Goal: Task Accomplishment & Management: Use online tool/utility

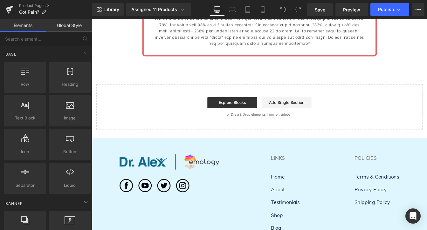
scroll to position [4422, 0]
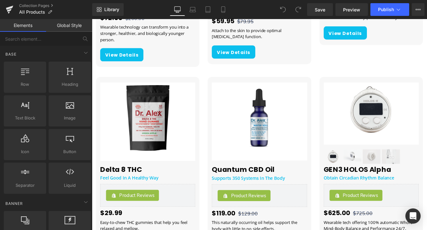
scroll to position [1005, 0]
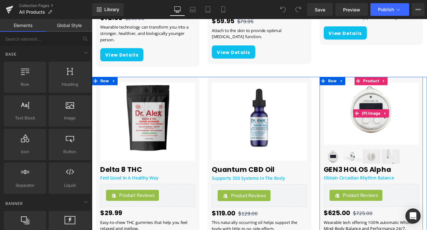
click at [361, 113] on div "Sale Off" at bounding box center [412, 127] width 109 height 71
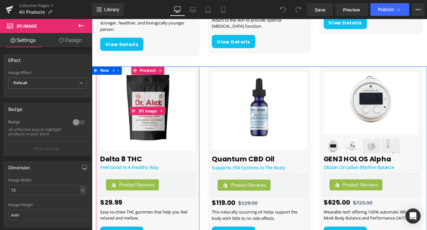
scroll to position [1010, 0]
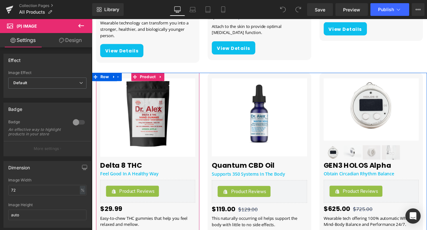
click at [134, 83] on div "Delta 8 THC Gummies Heading Feel Good In A Healthy Way Heading Product Reviews …" at bounding box center [156, 184] width 118 height 206
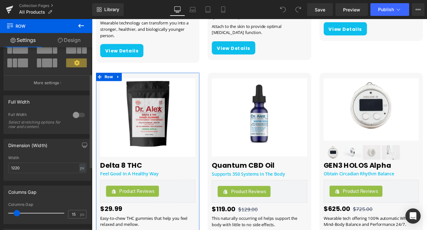
scroll to position [0, 0]
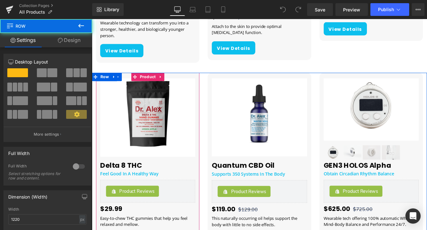
click at [199, 84] on div "Delta 8 THC Gummies Heading Feel Good In A Healthy Way Heading Product Reviews …" at bounding box center [156, 184] width 118 height 206
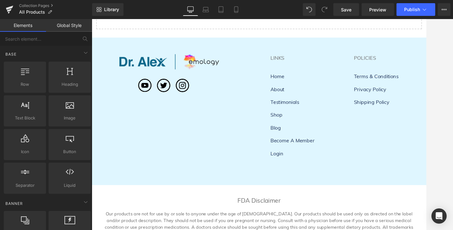
scroll to position [1181, 0]
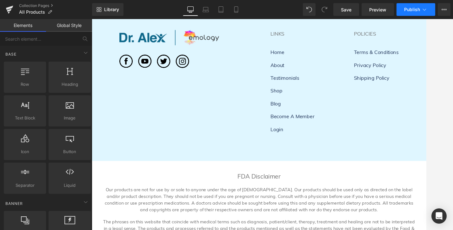
click at [410, 9] on span "Publish" at bounding box center [412, 9] width 16 height 5
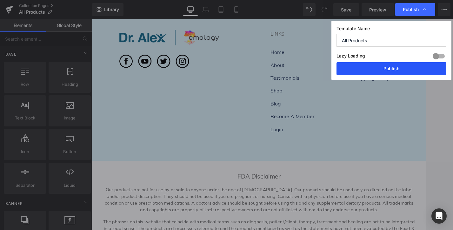
click at [378, 69] on button "Publish" at bounding box center [392, 68] width 110 height 13
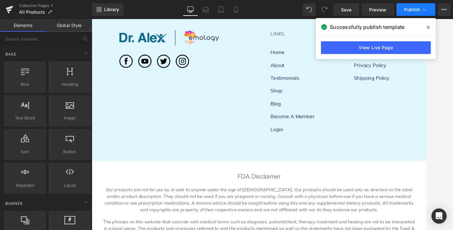
click at [408, 11] on span "Publish" at bounding box center [412, 9] width 16 height 5
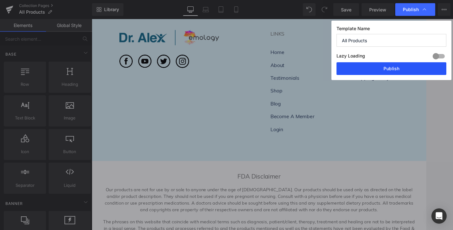
click at [387, 71] on button "Publish" at bounding box center [392, 68] width 110 height 13
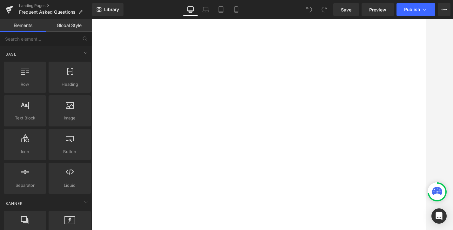
scroll to position [530, 0]
click at [92, 19] on div "Delta 8 and CBD Heading Are there any side effects? Text Block We do indicate o…" at bounding box center [92, 19] width 0 height 0
click at [409, 10] on span "Publish" at bounding box center [412, 9] width 16 height 5
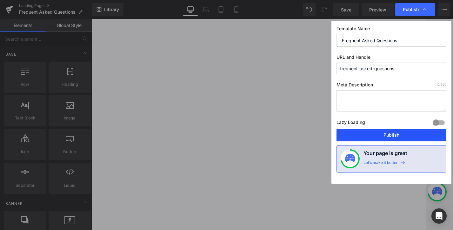
click at [387, 135] on button "Publish" at bounding box center [392, 135] width 110 height 13
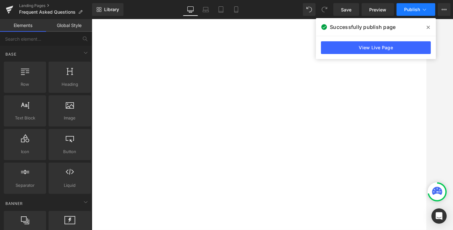
click at [414, 12] on button "Publish" at bounding box center [416, 9] width 39 height 13
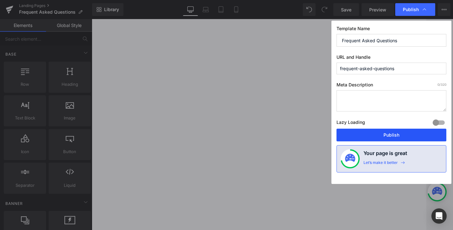
click at [398, 135] on button "Publish" at bounding box center [392, 135] width 110 height 13
